Goal: Task Accomplishment & Management: Manage account settings

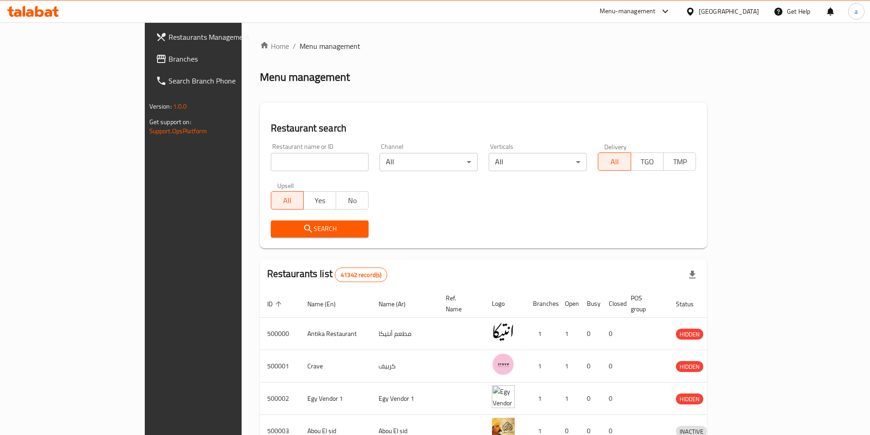
click at [743, 12] on div "Egypt" at bounding box center [728, 11] width 60 height 10
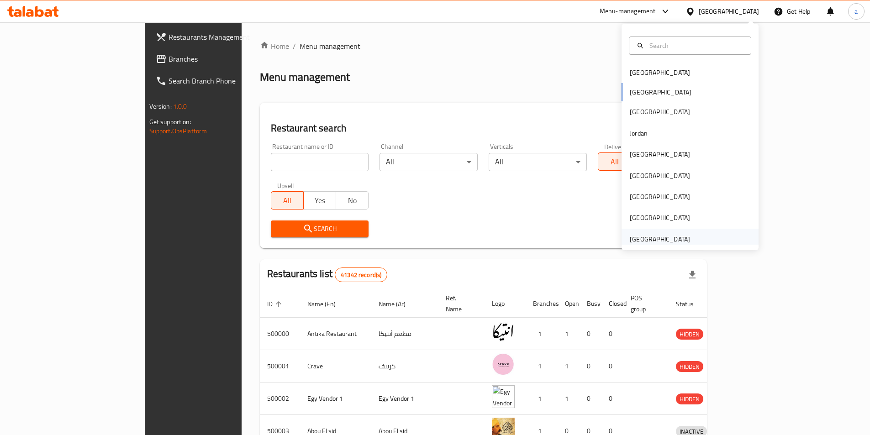
click at [654, 236] on div "[GEOGRAPHIC_DATA]" at bounding box center [659, 239] width 60 height 10
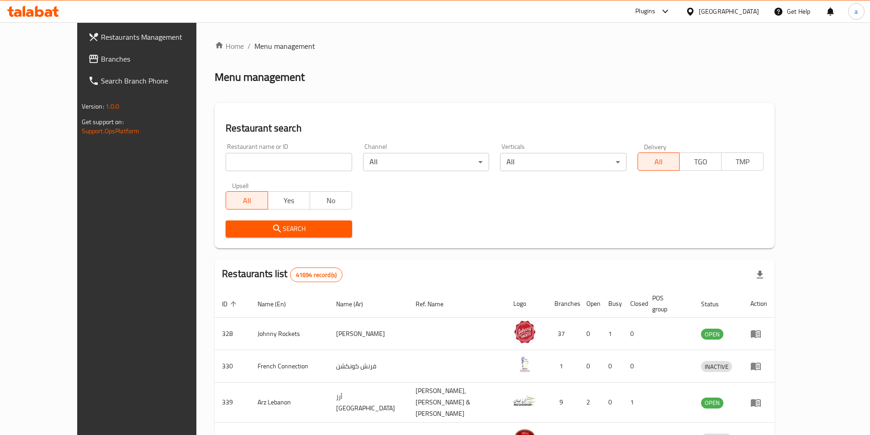
click at [291, 162] on input "search" at bounding box center [288, 162] width 126 height 18
click at [246, 161] on input "search" at bounding box center [288, 162] width 126 height 18
paste input "51537"
click at [225, 162] on input "51537" at bounding box center [288, 162] width 126 height 18
type input "51537"
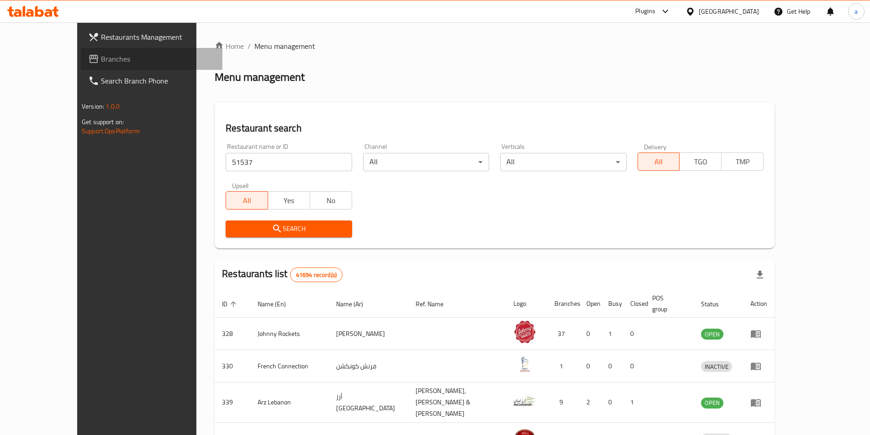
click at [101, 58] on span "Branches" at bounding box center [158, 58] width 114 height 11
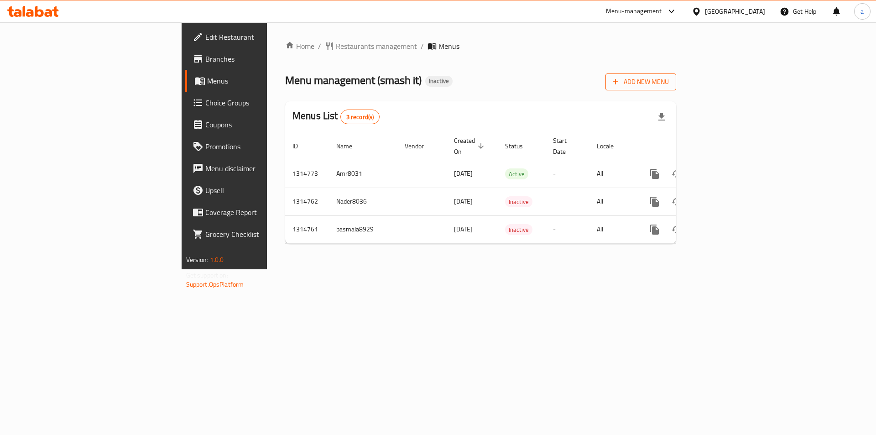
click at [669, 79] on span "Add New Menu" at bounding box center [641, 81] width 56 height 11
click at [665, 117] on icon "button" at bounding box center [662, 118] width 6 height 8
click at [603, 79] on div "Menu management ( smash it ) Inactive Add New Menu" at bounding box center [480, 81] width 391 height 21
click at [669, 79] on span "Add New Menu" at bounding box center [641, 82] width 56 height 11
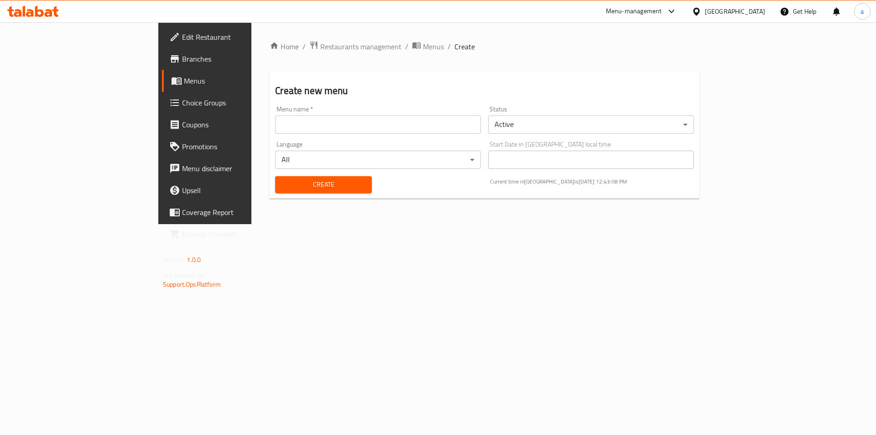
click at [394, 121] on input "text" at bounding box center [378, 124] width 206 height 18
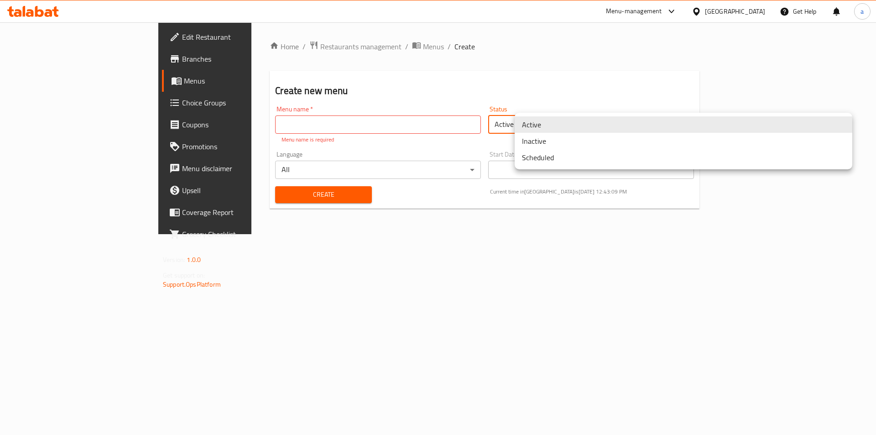
click at [587, 117] on body "​ Menu-management [GEOGRAPHIC_DATA] Get Help a Edit Restaurant Branches Menus C…" at bounding box center [438, 228] width 876 height 413
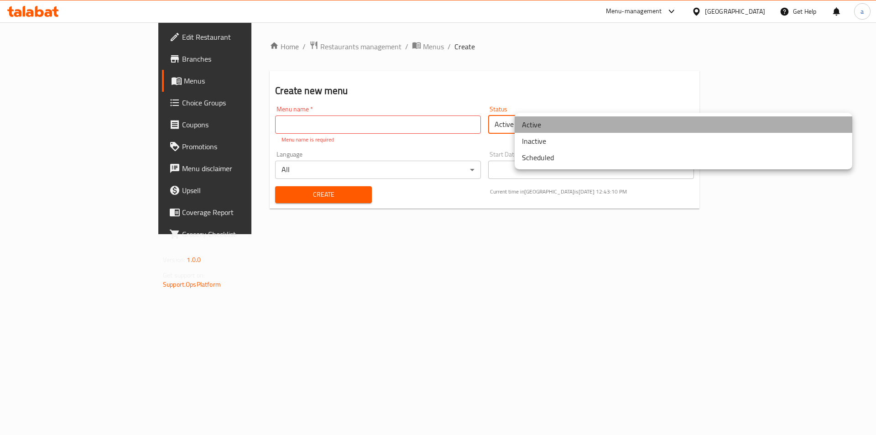
click at [585, 117] on li "Active" at bounding box center [684, 124] width 338 height 16
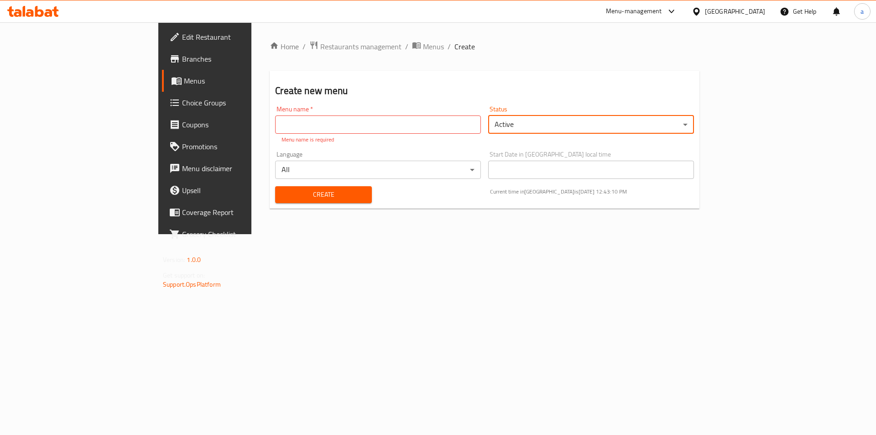
click at [389, 76] on div "Create new menu Menu name   * Menu name * Menu name is required Status Active ​…" at bounding box center [485, 140] width 430 height 138
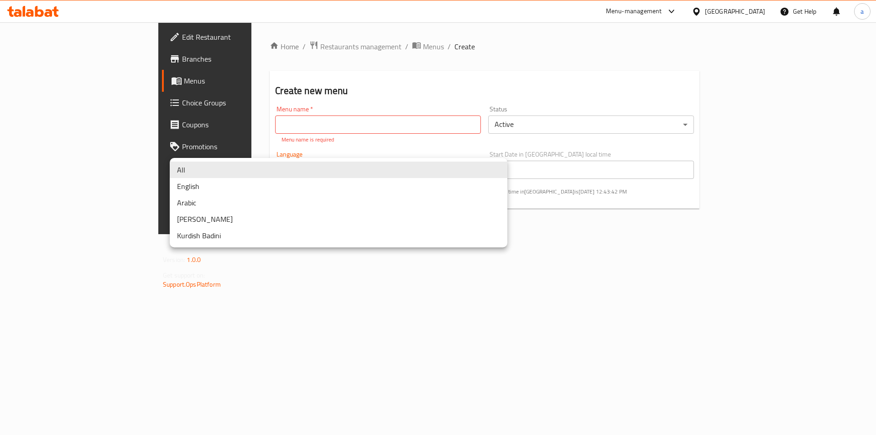
click at [290, 162] on body "​ Menu-management [GEOGRAPHIC_DATA] Get Help a Edit Restaurant Branches Menus C…" at bounding box center [438, 228] width 876 height 413
click at [290, 162] on li "All" at bounding box center [339, 170] width 338 height 16
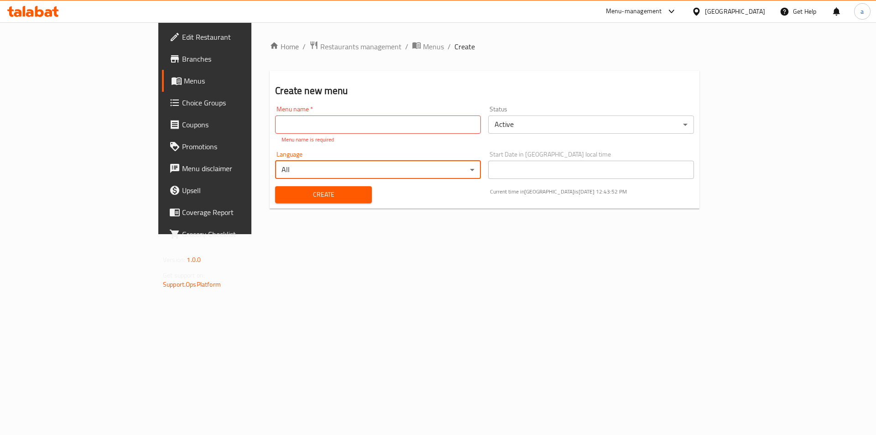
click at [275, 121] on input "text" at bounding box center [378, 124] width 206 height 18
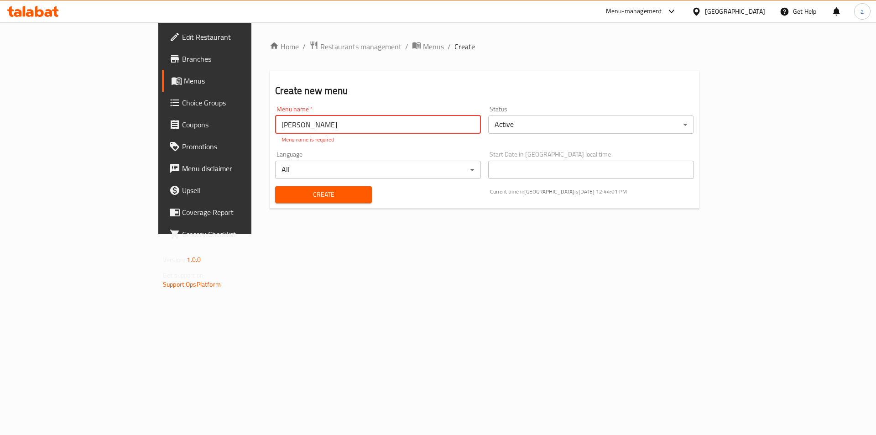
type input "[PERSON_NAME]"
click at [279, 199] on div "Home / Restaurants management / Menus / Create Create new menu Menu name   * [P…" at bounding box center [485, 128] width 430 height 175
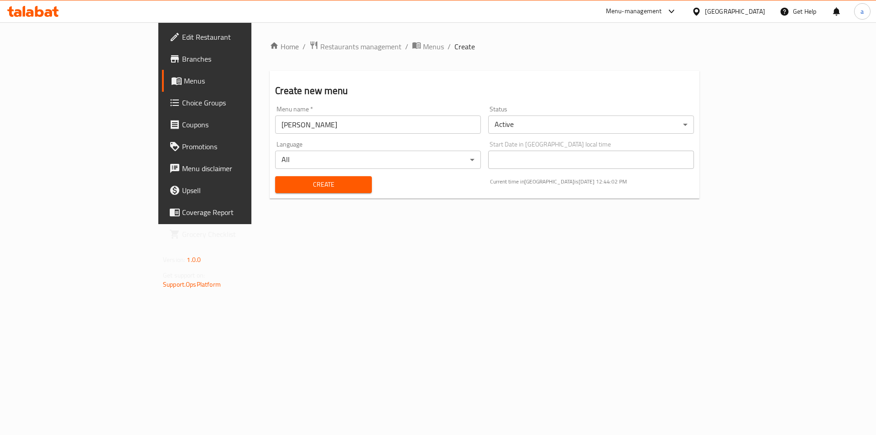
click at [344, 169] on div "Language All ​" at bounding box center [378, 154] width 213 height 35
click at [324, 160] on body "​ Menu-management [GEOGRAPHIC_DATA] Get Help a Edit Restaurant Branches Menus C…" at bounding box center [438, 228] width 876 height 413
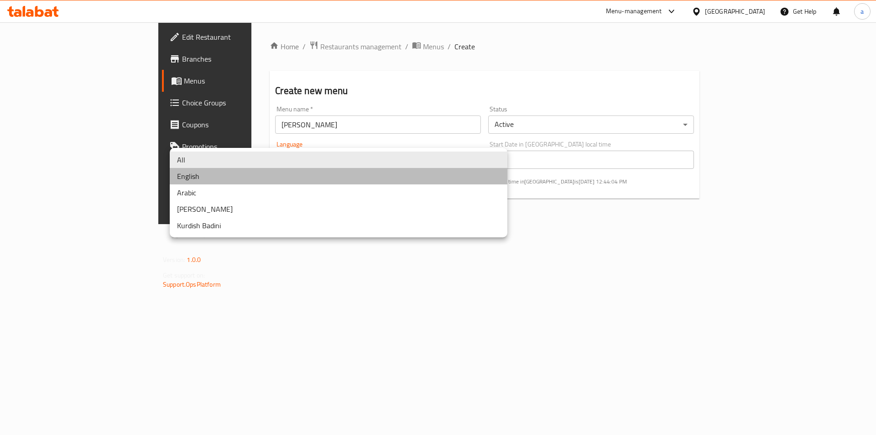
click at [269, 176] on li "English" at bounding box center [339, 176] width 338 height 16
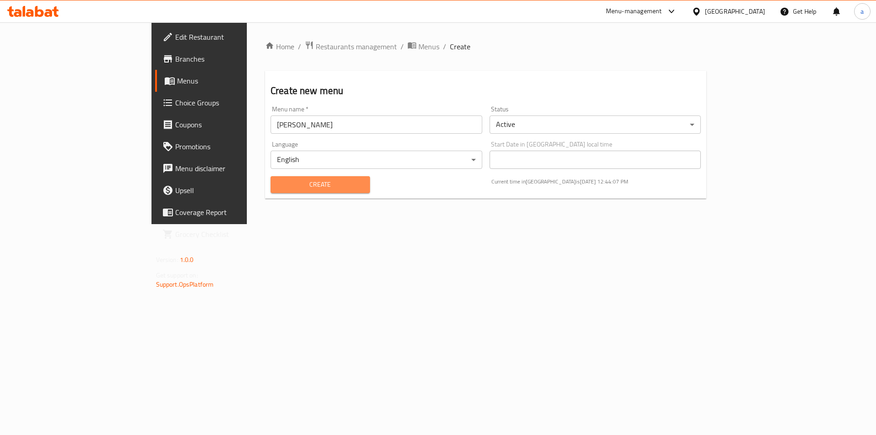
click at [278, 190] on span "Create" at bounding box center [320, 184] width 85 height 11
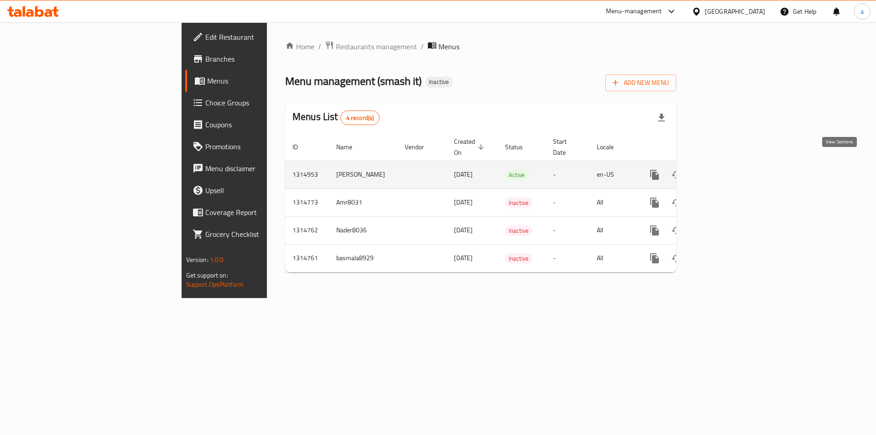
click at [726, 169] on icon "enhanced table" at bounding box center [720, 174] width 11 height 11
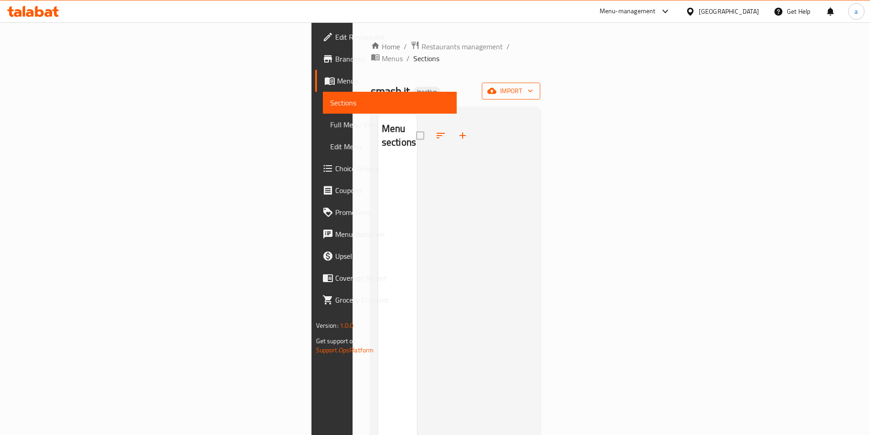
click at [533, 85] on span "import" at bounding box center [511, 90] width 44 height 11
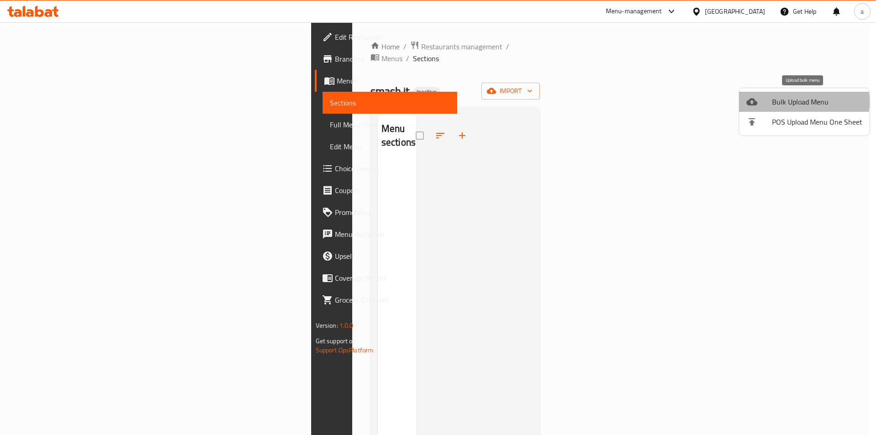
click at [790, 102] on span "Bulk Upload Menu" at bounding box center [817, 101] width 90 height 11
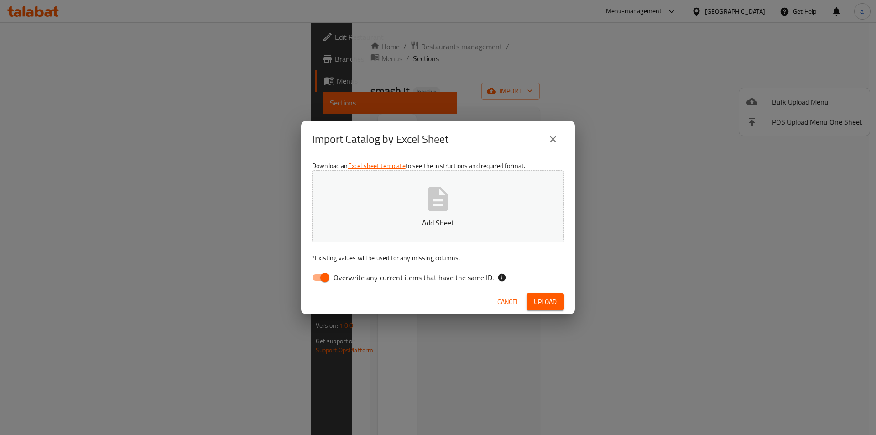
click at [320, 283] on input "Overwrite any current items that have the same ID." at bounding box center [325, 277] width 52 height 17
checkbox input "false"
click at [550, 298] on span "Upload" at bounding box center [545, 301] width 23 height 11
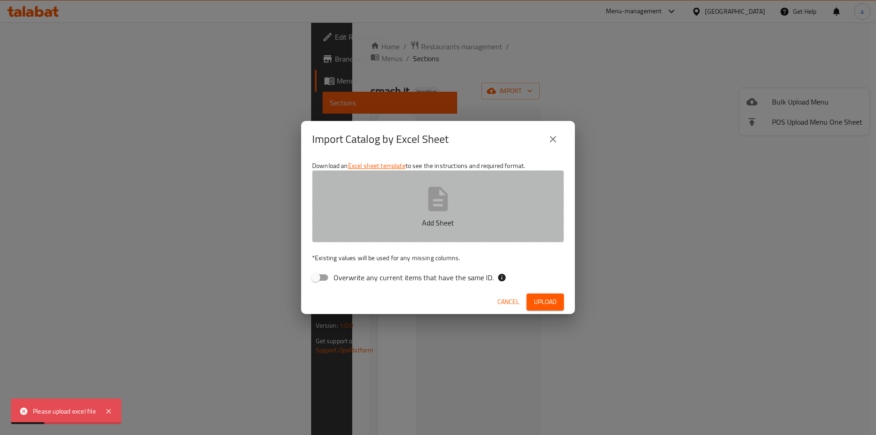
click at [433, 215] on button "Add Sheet" at bounding box center [438, 206] width 252 height 72
click at [412, 202] on button "Menus_29_09_2025_United Arab Emirates.csv" at bounding box center [438, 206] width 252 height 72
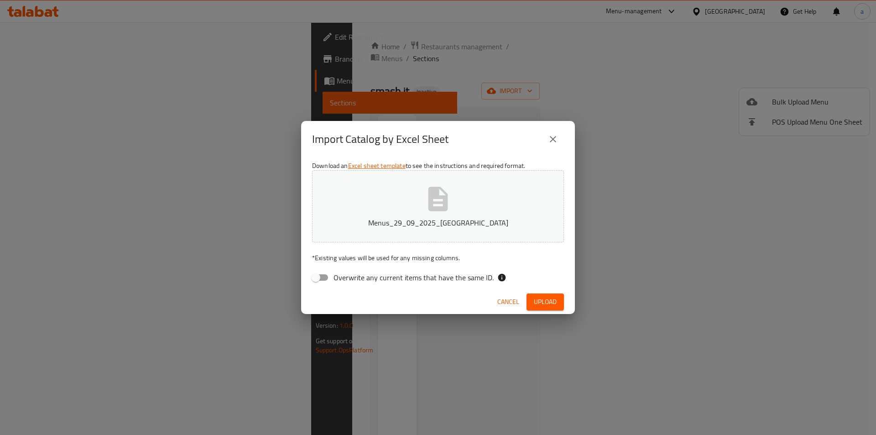
click at [545, 303] on span "Upload" at bounding box center [545, 301] width 23 height 11
click at [552, 299] on span "Upload" at bounding box center [545, 301] width 23 height 11
click at [554, 144] on icon "close" at bounding box center [553, 139] width 11 height 11
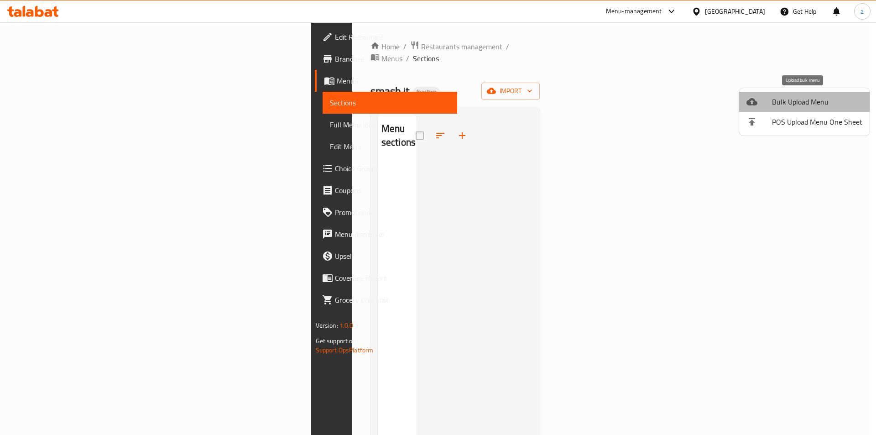
click at [808, 100] on span "Bulk Upload Menu" at bounding box center [817, 101] width 90 height 11
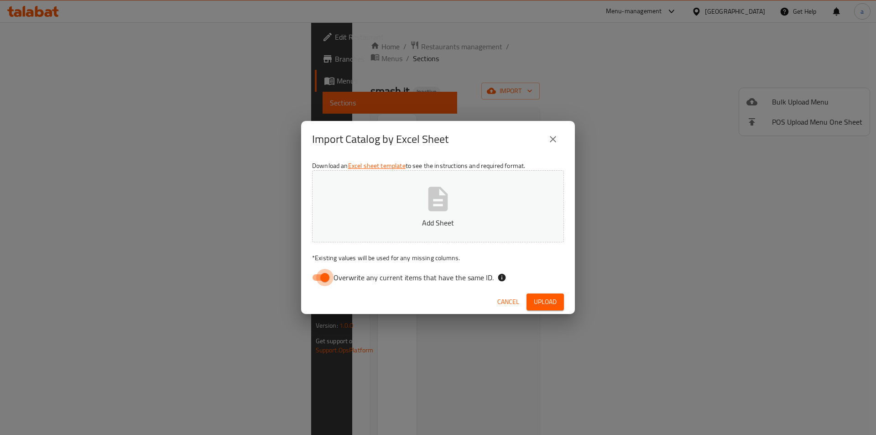
click at [326, 278] on input "Overwrite any current items that have the same ID." at bounding box center [325, 277] width 52 height 17
checkbox input "false"
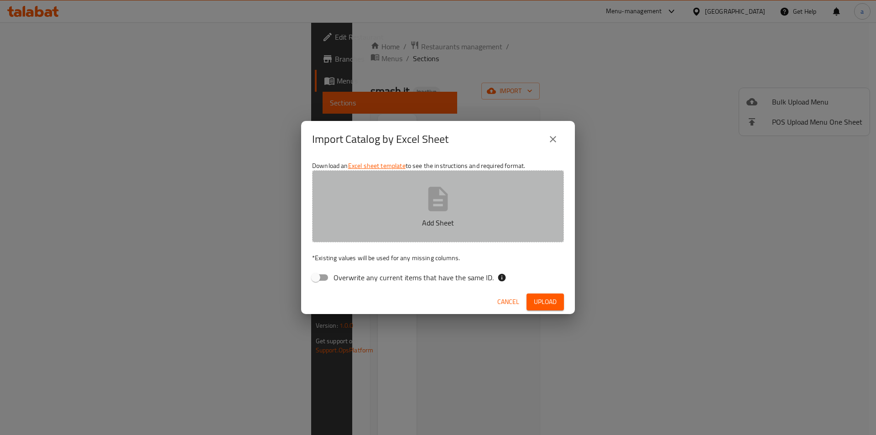
click at [435, 205] on icon "button" at bounding box center [438, 198] width 29 height 29
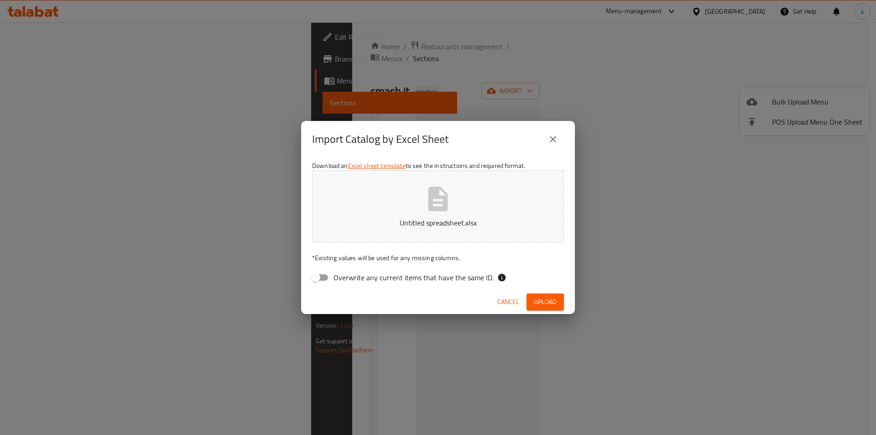
click at [546, 299] on span "Upload" at bounding box center [545, 301] width 23 height 11
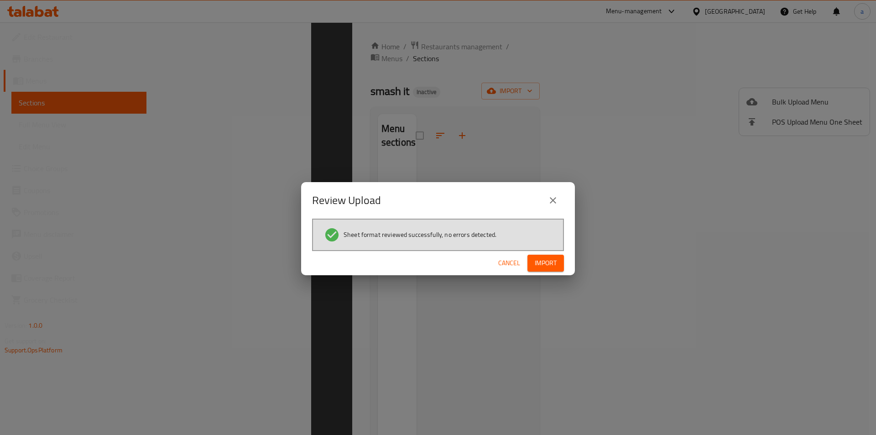
scroll to position [128, 0]
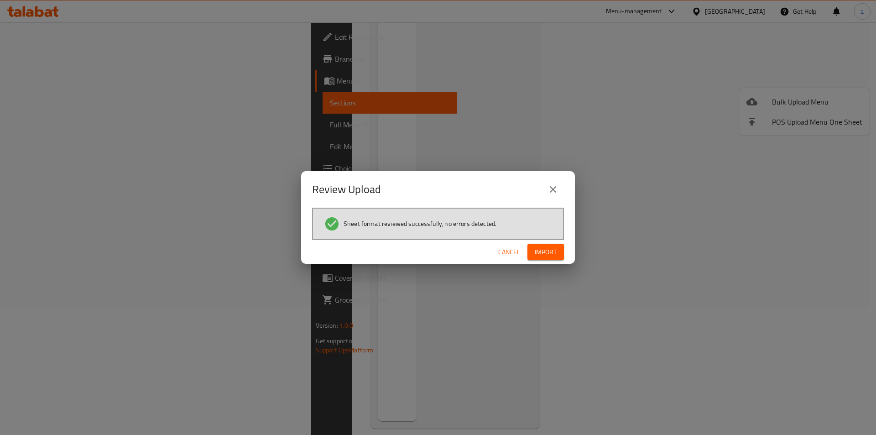
click at [545, 253] on span "Import" at bounding box center [546, 251] width 22 height 11
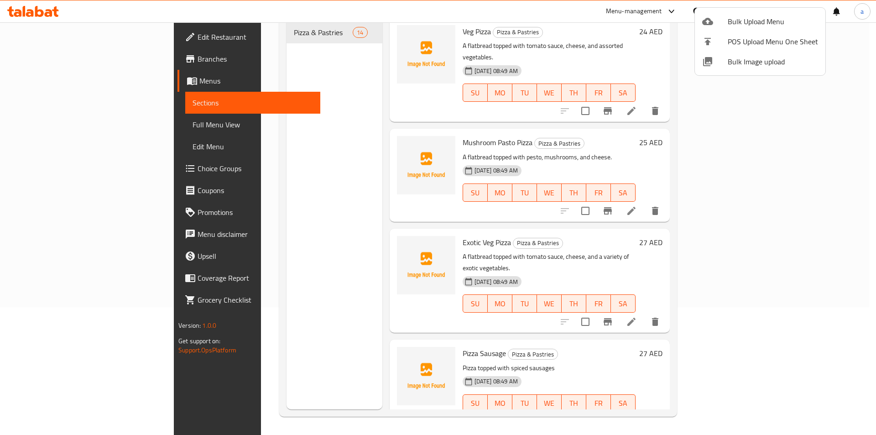
click at [862, 47] on div at bounding box center [438, 217] width 876 height 435
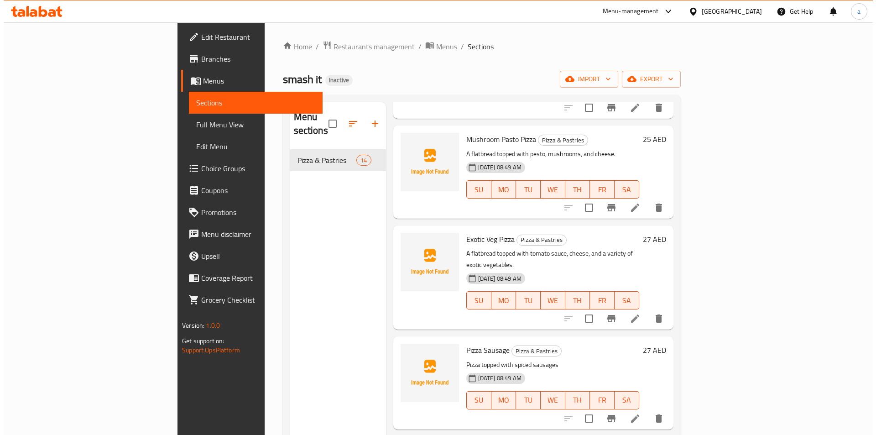
scroll to position [0, 0]
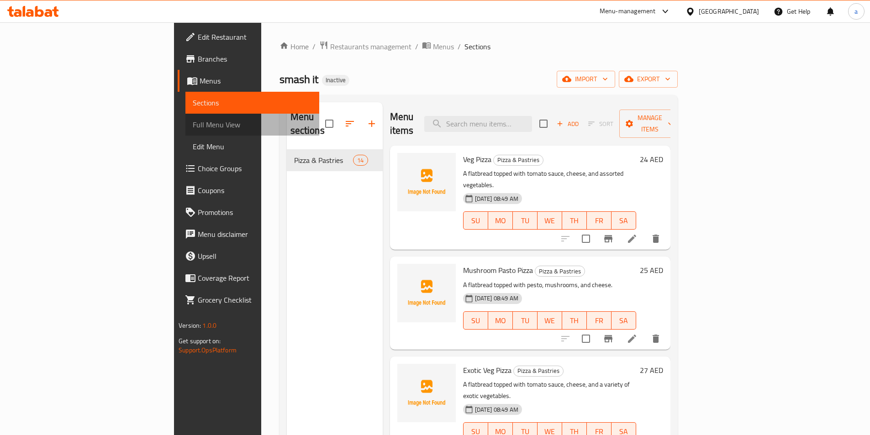
click at [193, 124] on span "Full Menu View" at bounding box center [252, 124] width 119 height 11
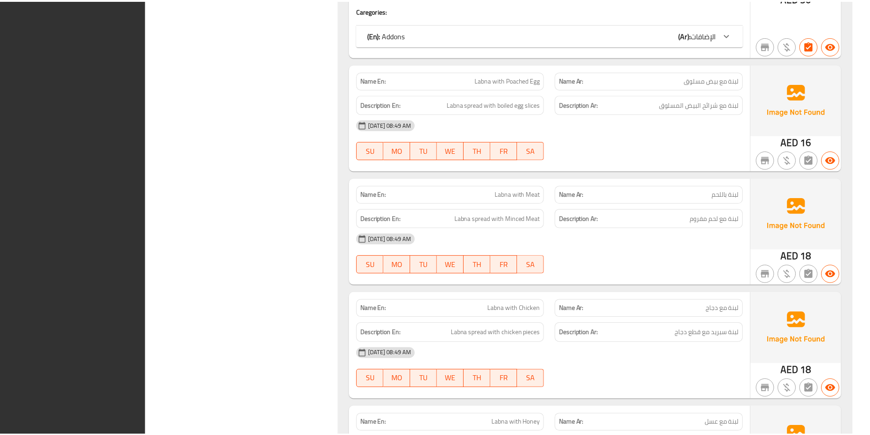
scroll to position [1488, 0]
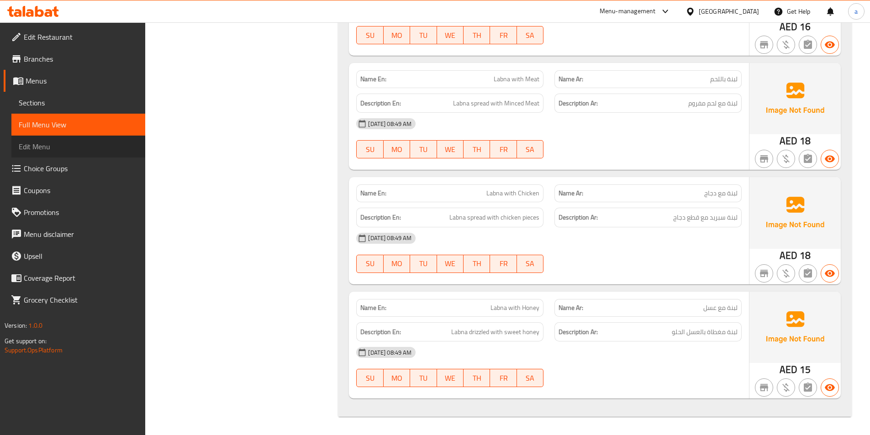
click at [82, 136] on link "Edit Menu" at bounding box center [78, 147] width 134 height 22
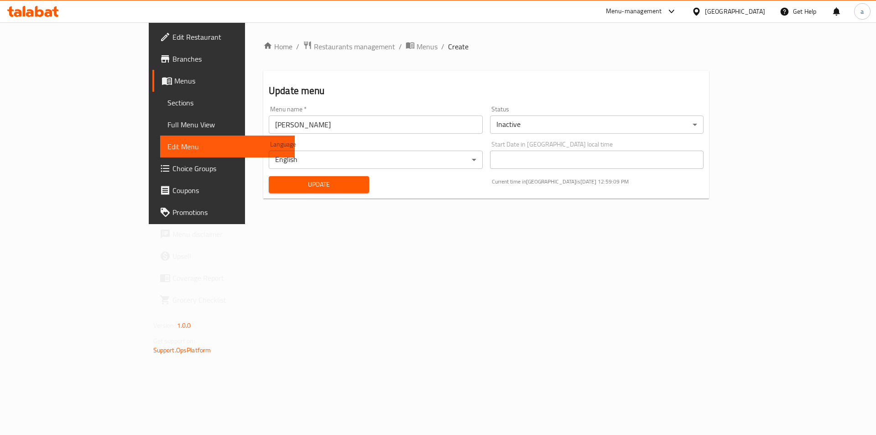
click at [168, 126] on span "Full Menu View" at bounding box center [228, 124] width 121 height 11
